Goal: Use online tool/utility: Utilize a website feature to perform a specific function

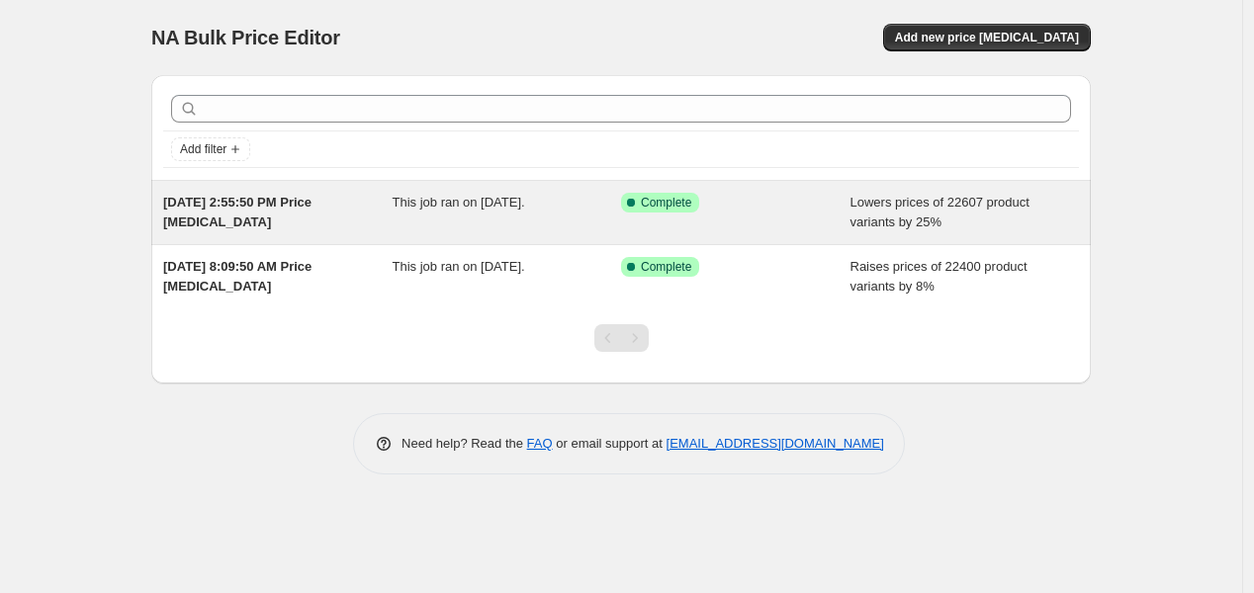
click at [407, 220] on div "This job ran on [DATE]." at bounding box center [507, 213] width 229 height 40
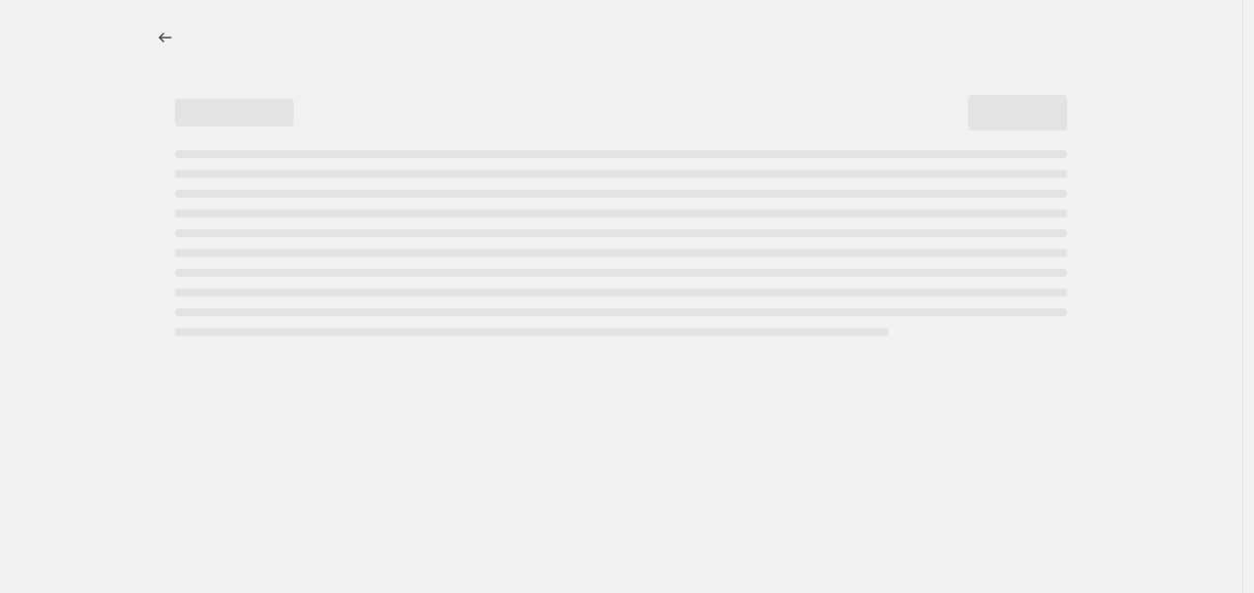
select select "percentage"
select select "no_change"
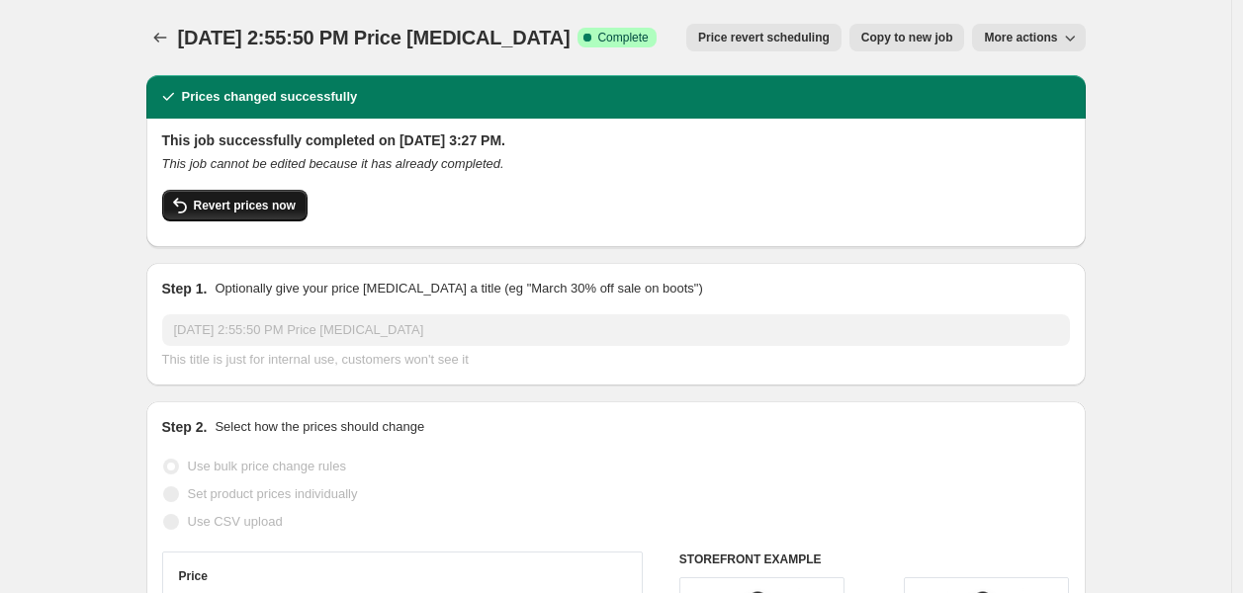
click at [225, 206] on span "Revert prices now" at bounding box center [245, 206] width 102 height 16
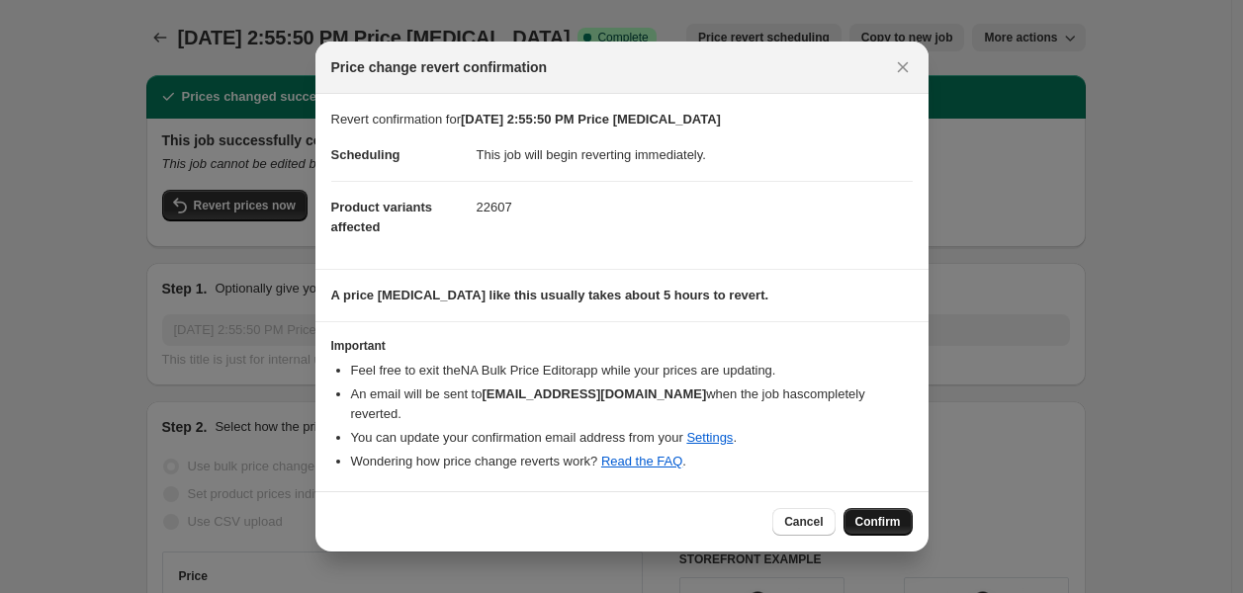
click at [892, 515] on span "Confirm" at bounding box center [877, 522] width 45 height 16
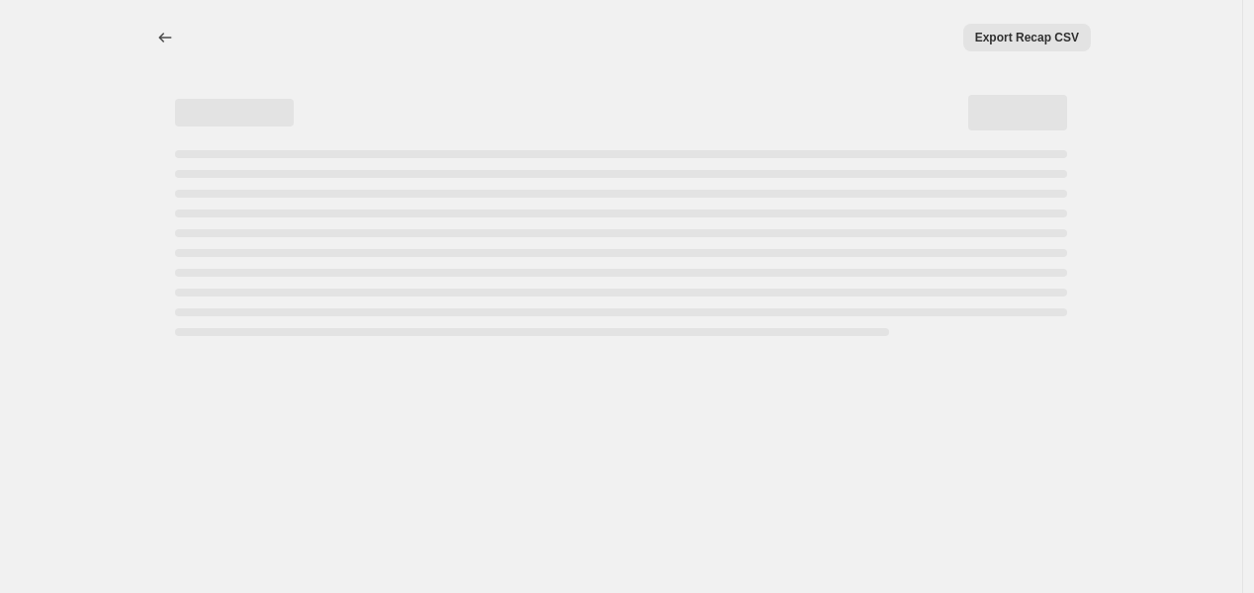
select select "percentage"
select select "no_change"
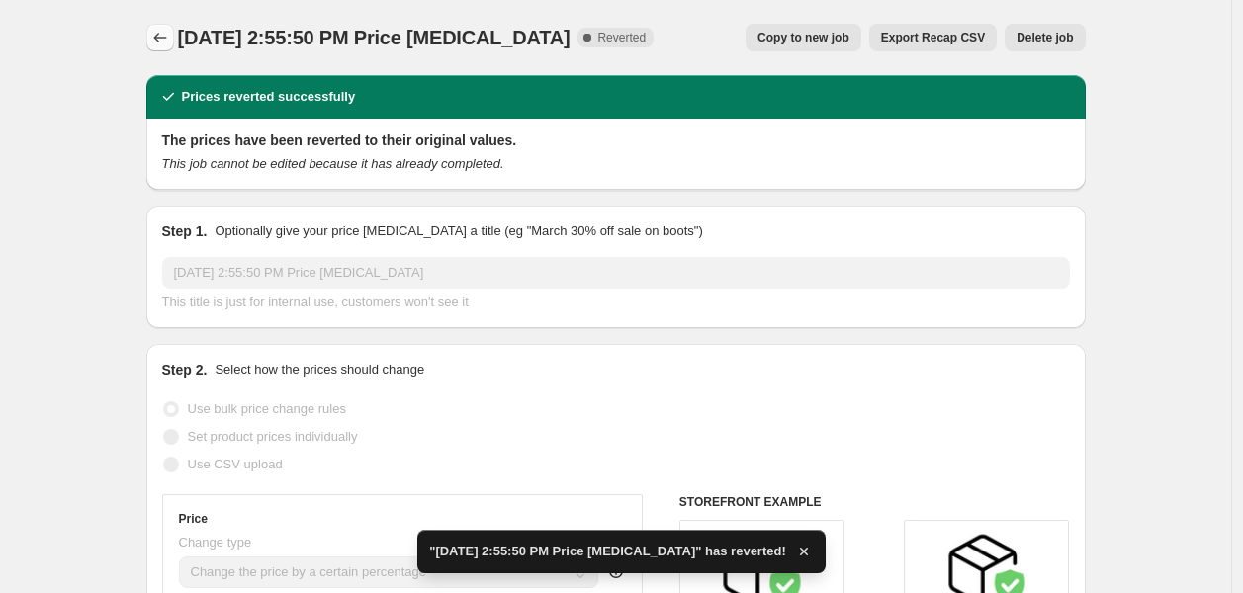
click at [161, 30] on icon "Price change jobs" at bounding box center [160, 38] width 20 height 20
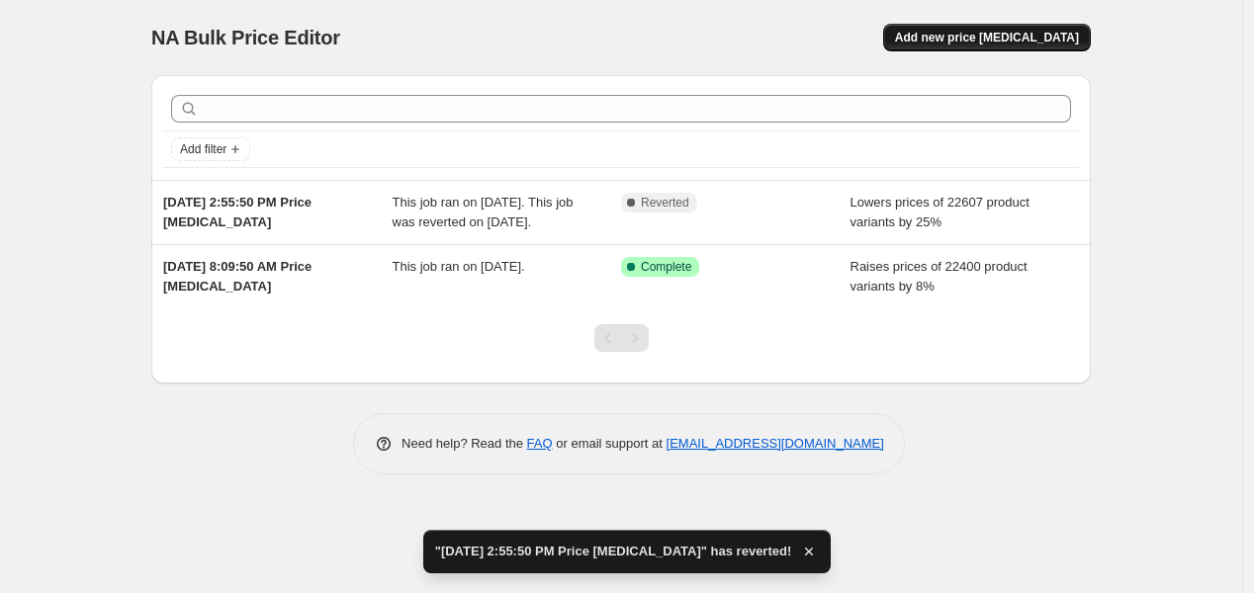
click at [957, 31] on span "Add new price [MEDICAL_DATA]" at bounding box center [987, 38] width 184 height 16
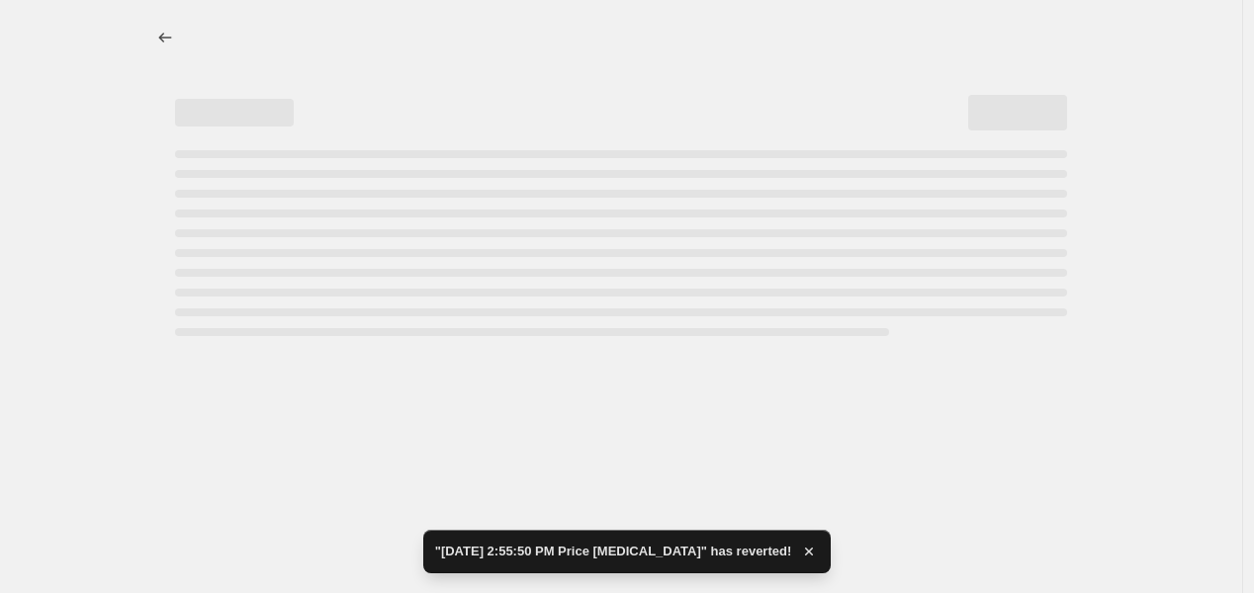
select select "percentage"
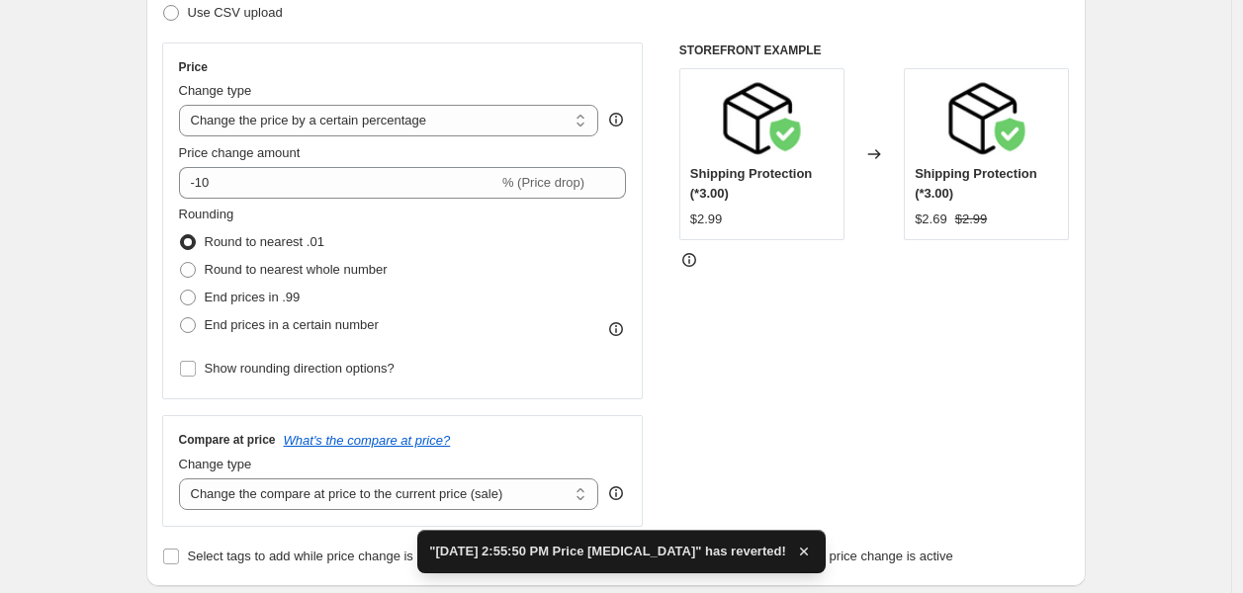
scroll to position [329, 0]
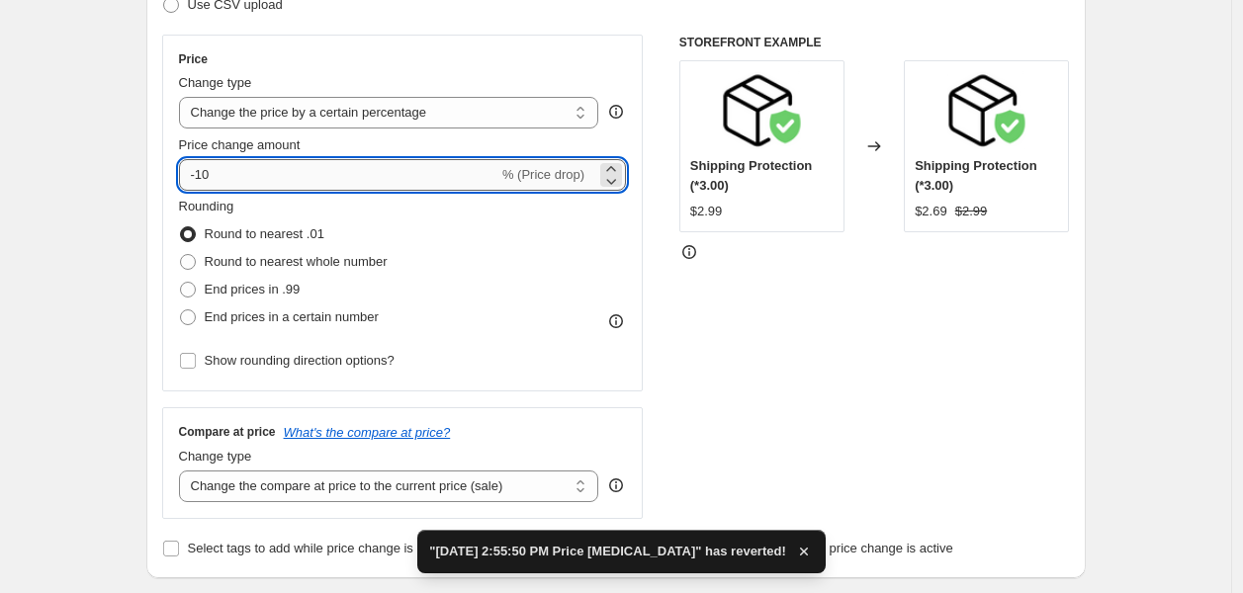
click at [303, 169] on input "-10" at bounding box center [338, 175] width 319 height 32
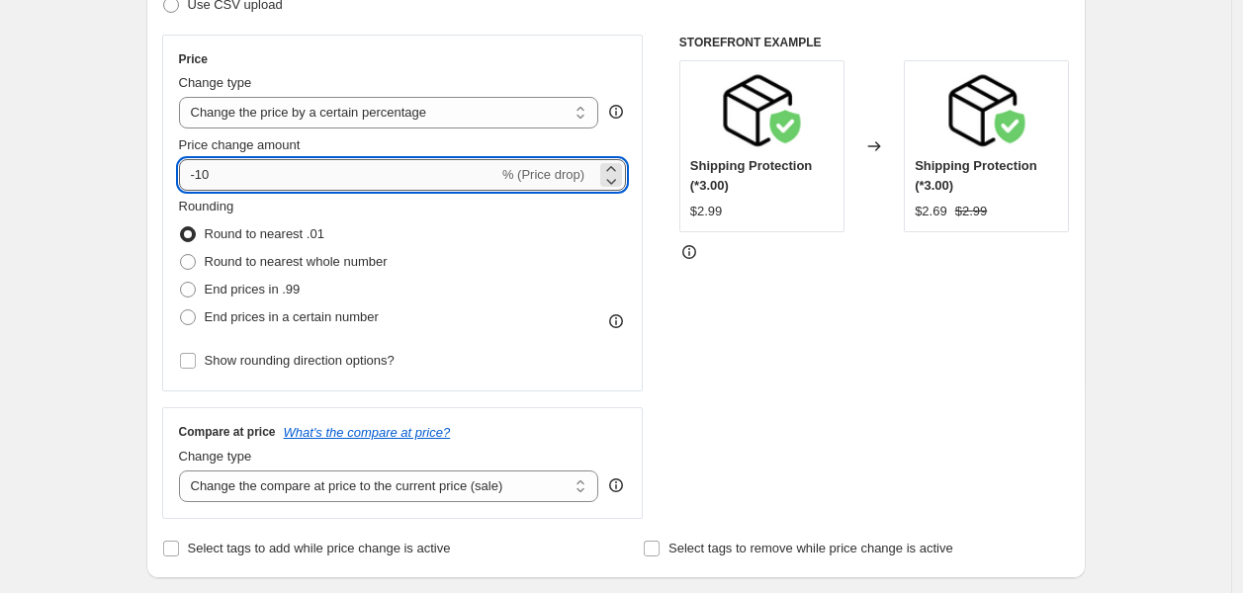
type input "-1"
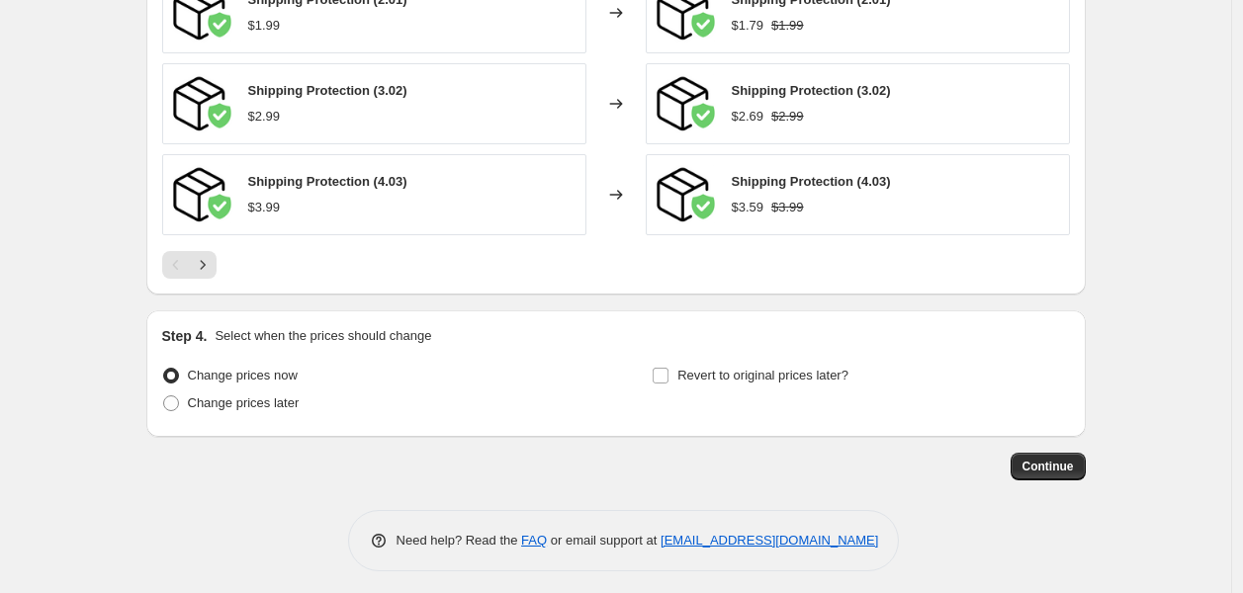
scroll to position [1386, 0]
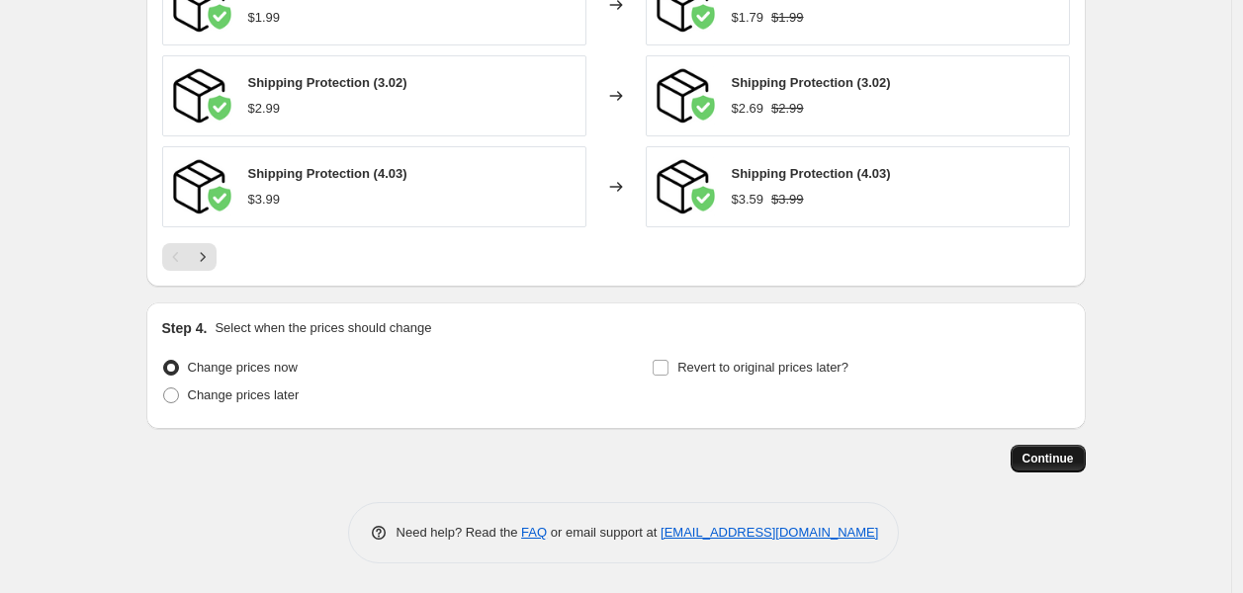
type input "-25"
click at [1034, 462] on span "Continue" at bounding box center [1047, 459] width 51 height 16
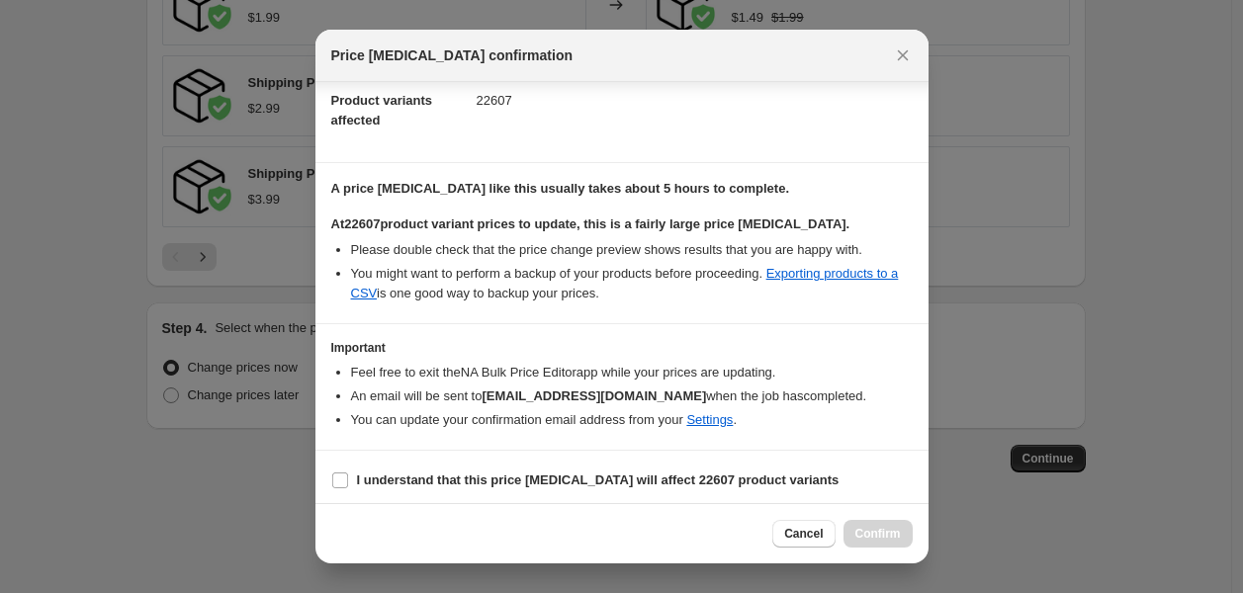
scroll to position [225, 0]
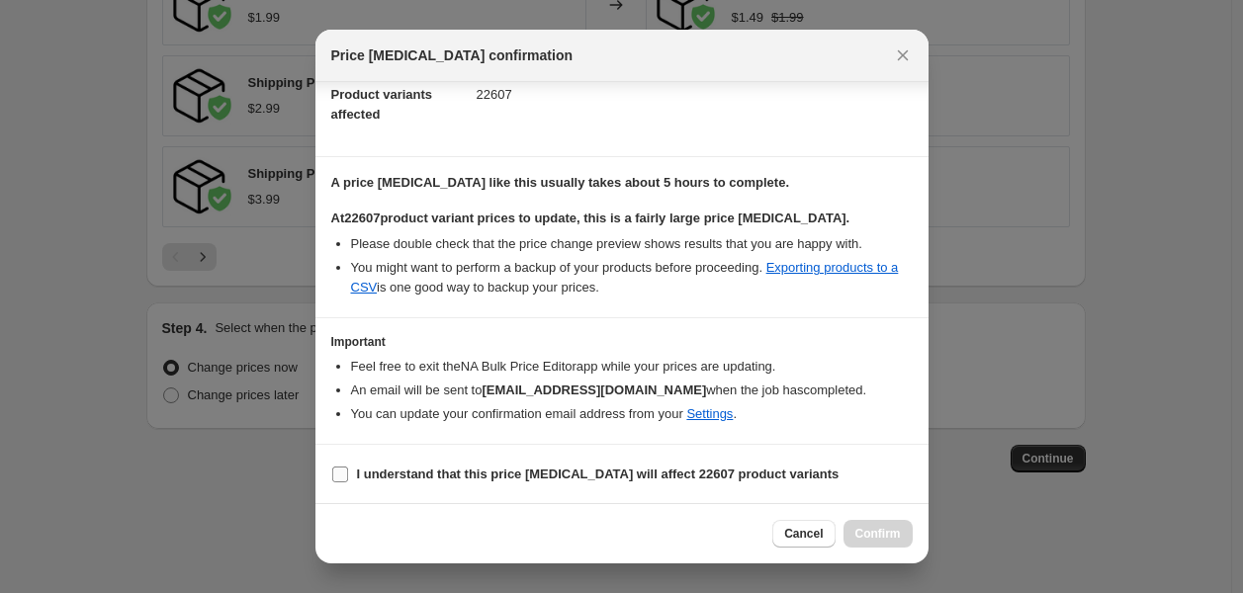
click at [333, 477] on input "I understand that this price [MEDICAL_DATA] will affect 22607 product variants" at bounding box center [340, 475] width 16 height 16
checkbox input "true"
click at [873, 529] on span "Confirm" at bounding box center [877, 534] width 45 height 16
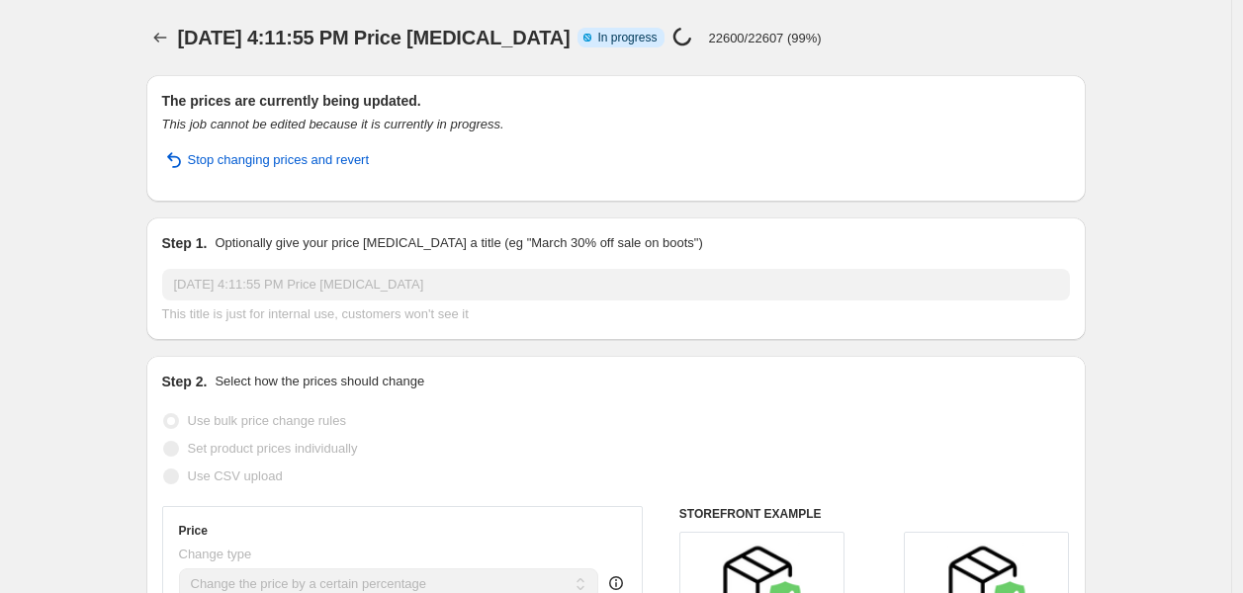
select select "percentage"
